Goal: Transaction & Acquisition: Purchase product/service

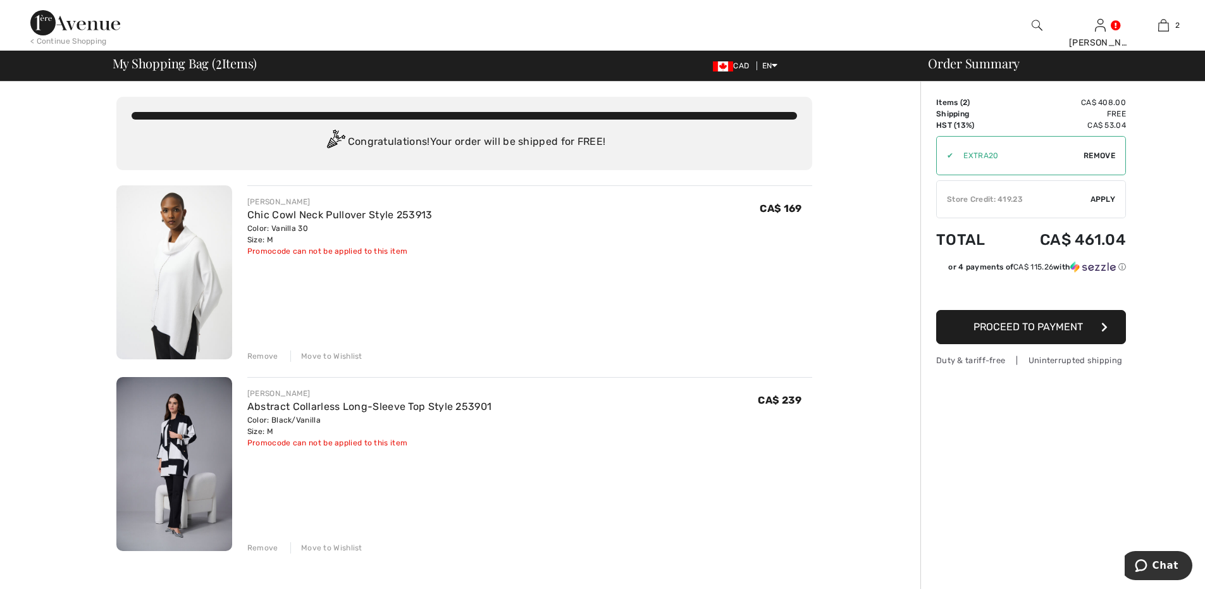
click at [1095, 152] on span "Remove" at bounding box center [1100, 155] width 32 height 11
click at [1049, 196] on div "Store Credit: 419.23" at bounding box center [1014, 199] width 154 height 11
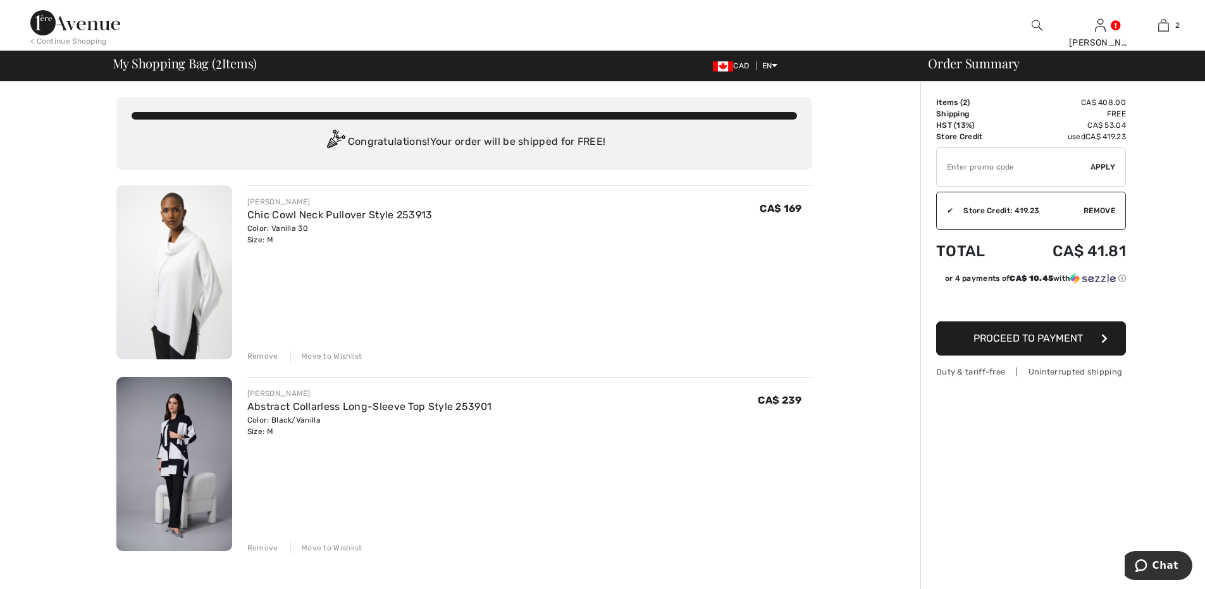
click at [1019, 334] on span "Proceed to Payment" at bounding box center [1028, 338] width 109 height 12
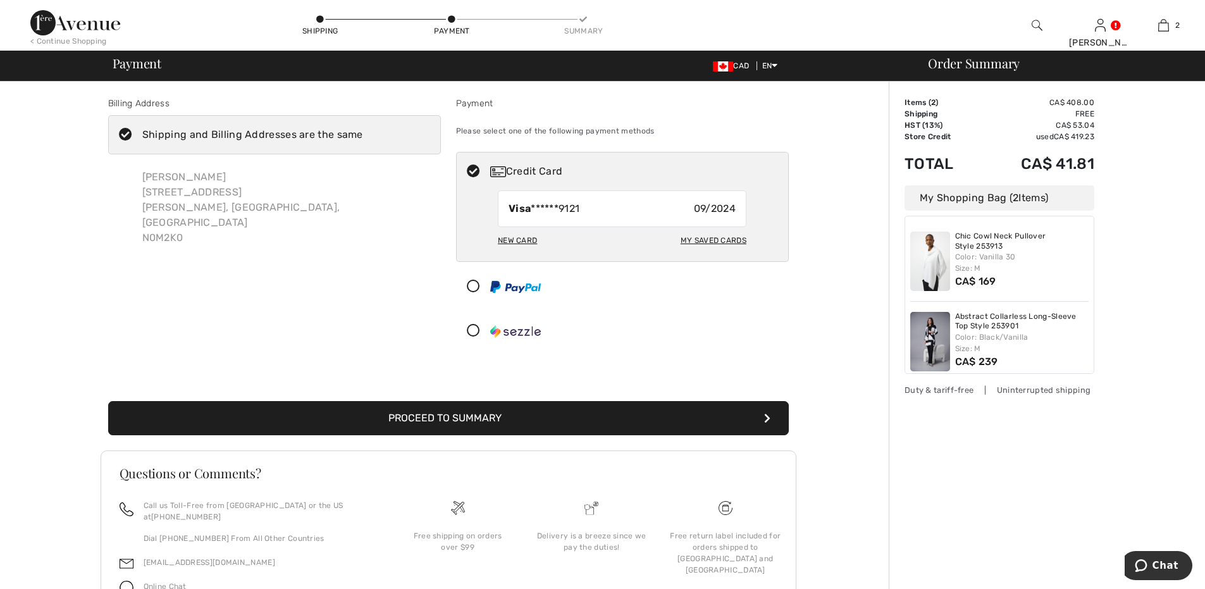
click at [451, 418] on button "Proceed to Summary" at bounding box center [448, 418] width 681 height 34
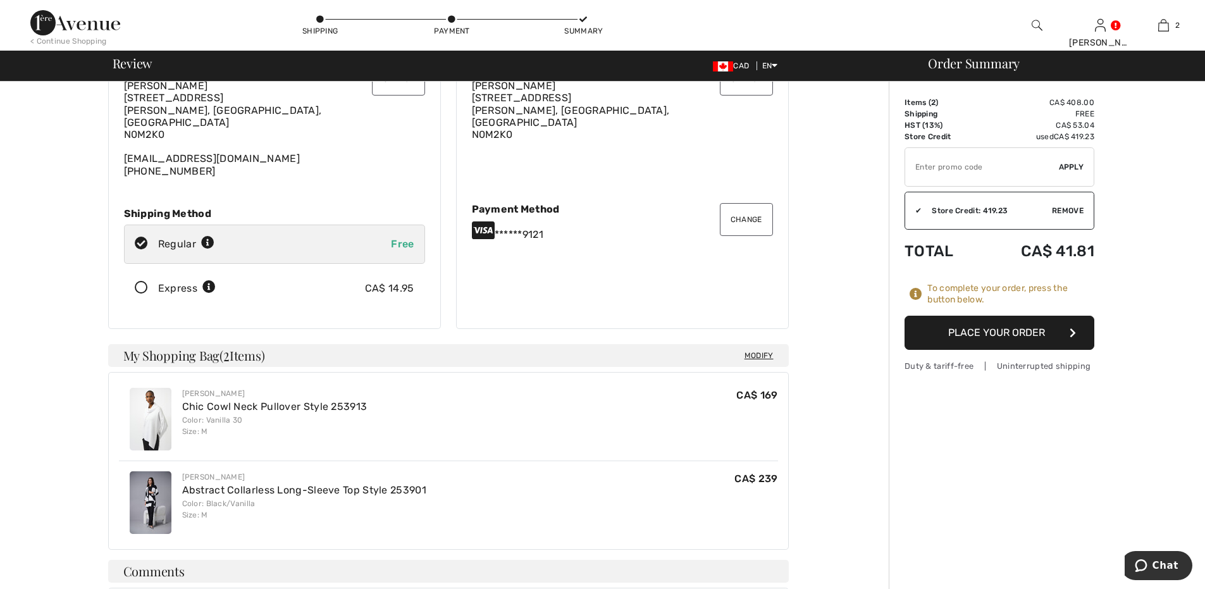
scroll to position [147, 0]
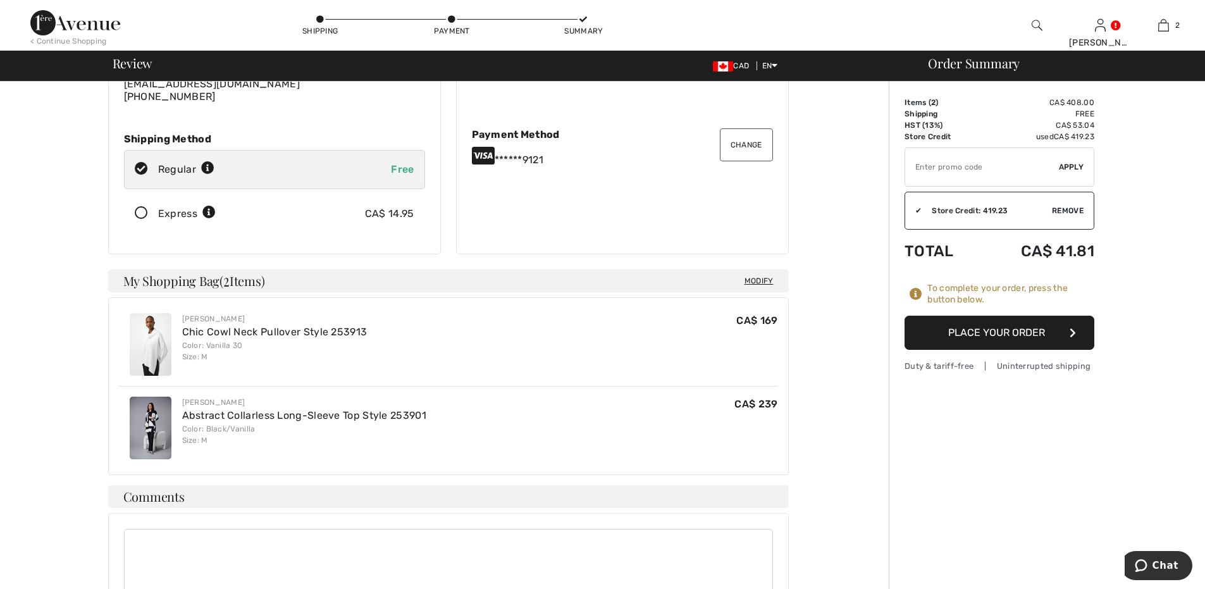
click at [1009, 329] on button "Place Your Order" at bounding box center [1000, 333] width 190 height 34
